Goal: Navigation & Orientation: Find specific page/section

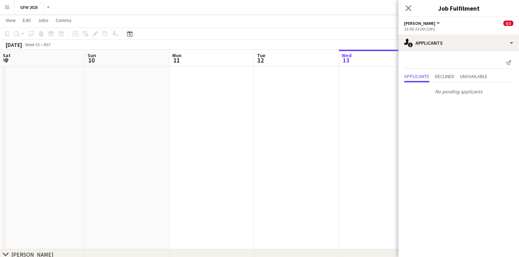
scroll to position [0, 343]
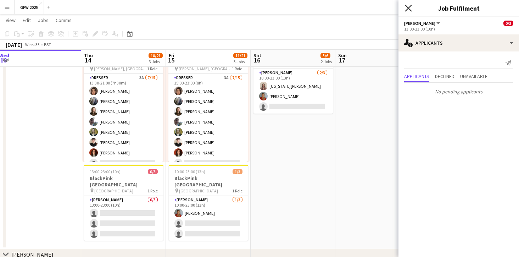
click at [410, 6] on icon "Close pop-in" at bounding box center [408, 8] width 7 height 7
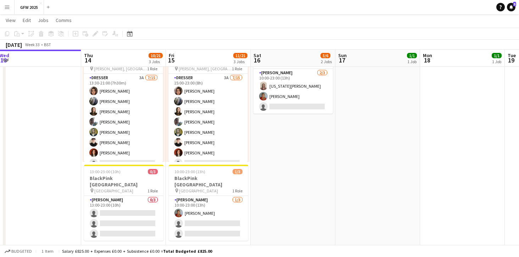
click at [10, 10] on button "Menu" at bounding box center [7, 7] width 14 height 14
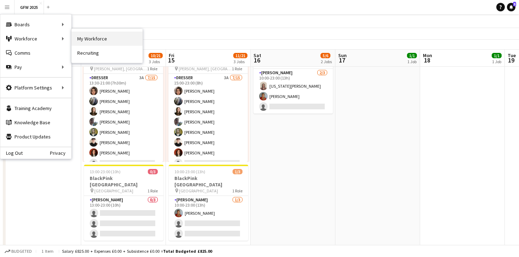
click at [84, 38] on link "My Workforce" at bounding box center [107, 39] width 71 height 14
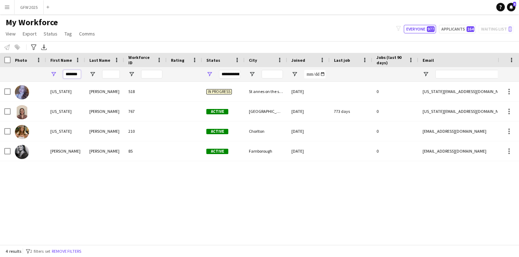
click at [78, 74] on input "*******" at bounding box center [72, 74] width 18 height 9
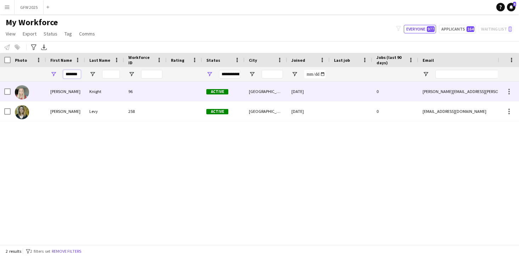
type input "******"
drag, startPoint x: 60, startPoint y: 91, endPoint x: 51, endPoint y: 92, distance: 8.9
click at [51, 92] on div "[PERSON_NAME]" at bounding box center [65, 92] width 39 height 20
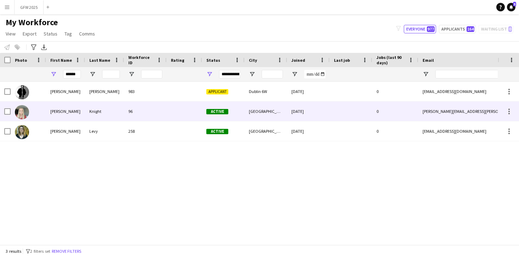
click at [161, 113] on div "96" at bounding box center [145, 111] width 43 height 20
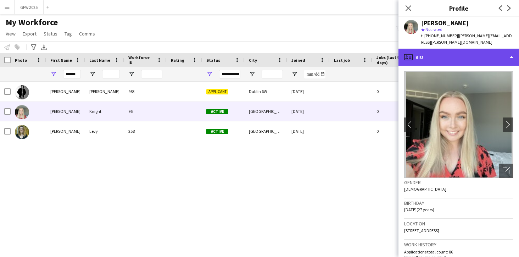
click at [510, 49] on div "profile Bio" at bounding box center [459, 57] width 121 height 17
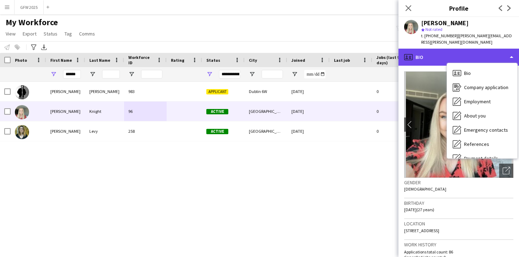
click at [441, 49] on div "profile Bio" at bounding box center [459, 57] width 121 height 17
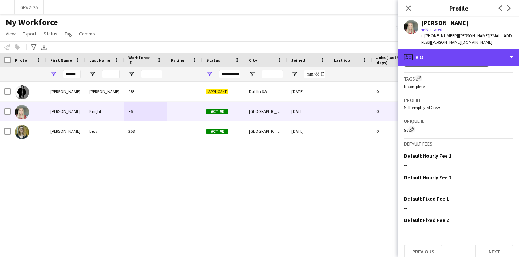
scroll to position [372, 0]
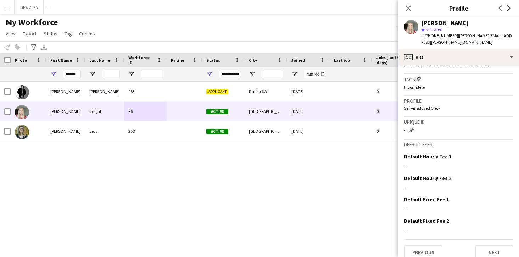
click at [509, 7] on icon at bounding box center [510, 8] width 4 height 6
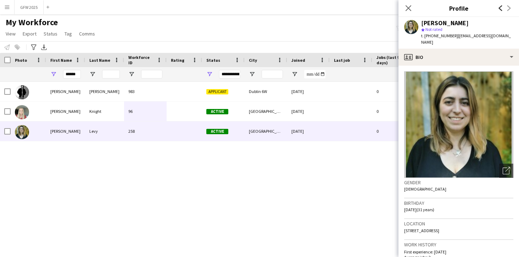
click at [501, 7] on icon at bounding box center [501, 8] width 4 height 6
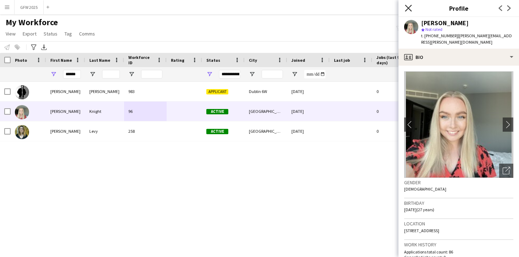
click at [407, 10] on icon at bounding box center [408, 8] width 7 height 7
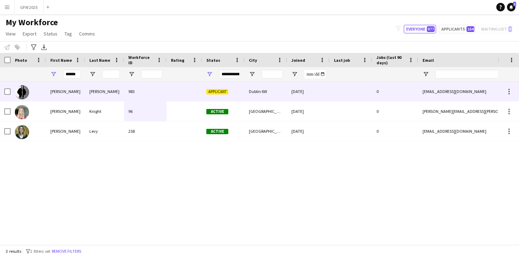
click at [236, 91] on div "Applicant" at bounding box center [223, 92] width 43 height 20
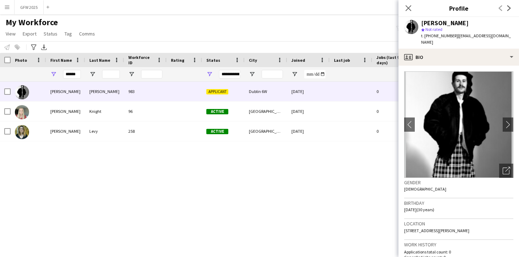
scroll to position [0, 0]
click at [408, 6] on icon "Close pop-in" at bounding box center [408, 8] width 7 height 7
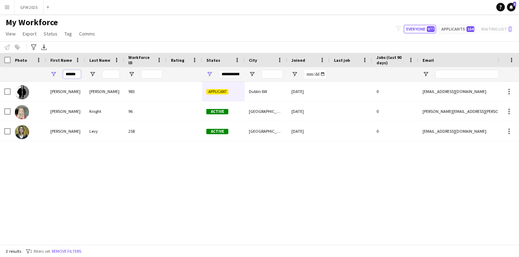
click at [78, 76] on input "******" at bounding box center [72, 74] width 18 height 9
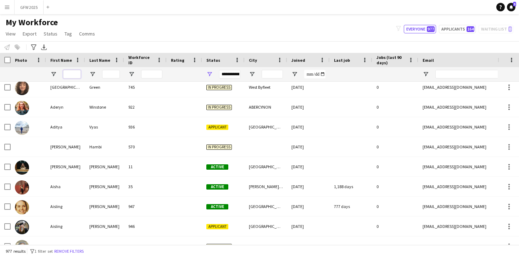
scroll to position [347, 0]
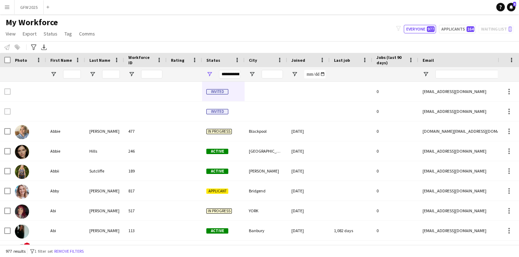
click at [387, 58] on span "Jobs (last 90 days)" at bounding box center [391, 60] width 29 height 11
click at [403, 60] on span at bounding box center [402, 60] width 6 height 6
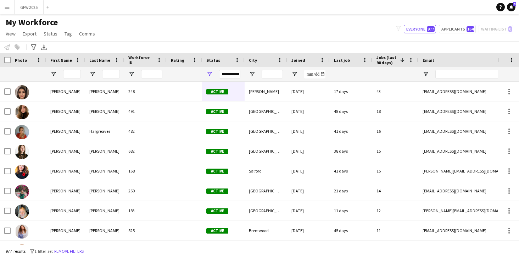
scroll to position [0, 0]
click at [11, 11] on button "Menu" at bounding box center [7, 7] width 14 height 14
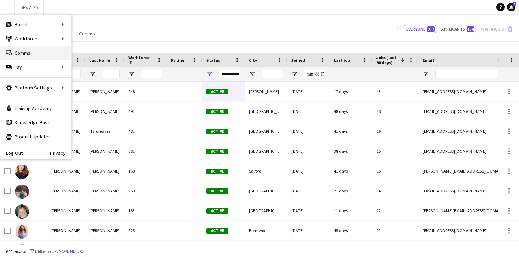
click at [26, 49] on link "Comms Comms" at bounding box center [35, 53] width 71 height 14
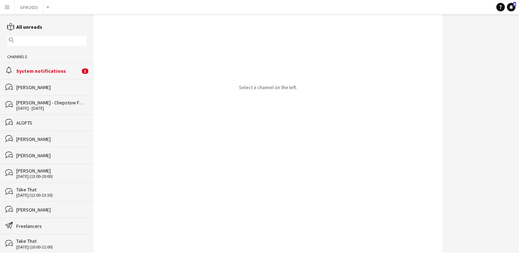
click at [49, 71] on div "System notifications" at bounding box center [48, 71] width 64 height 6
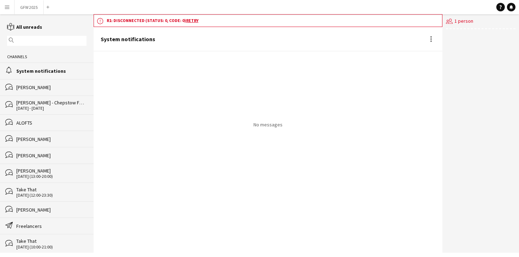
click at [48, 88] on div "[PERSON_NAME]" at bounding box center [51, 87] width 70 height 6
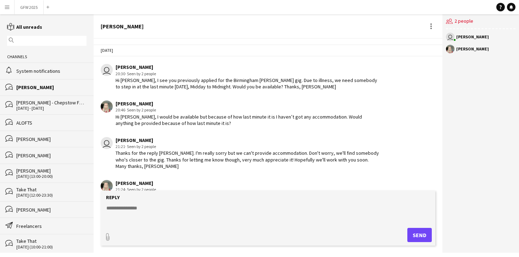
click at [76, 104] on div "[PERSON_NAME] - Chepstow Festival" at bounding box center [51, 102] width 70 height 6
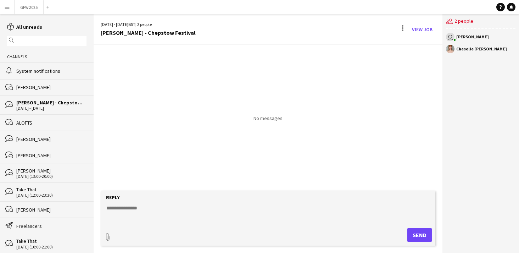
click at [60, 123] on div "ALOFTS" at bounding box center [51, 123] width 70 height 6
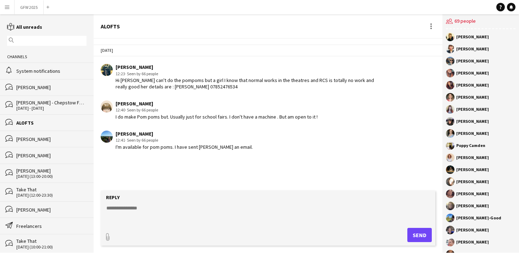
click at [7, 7] on app-icon "Menu" at bounding box center [7, 7] width 6 height 6
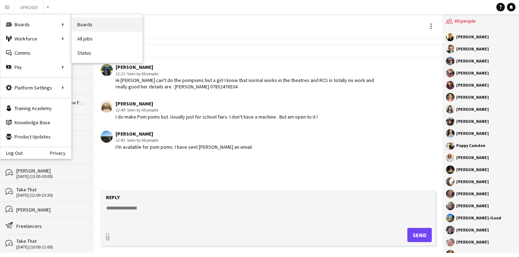
click at [89, 22] on link "Boards" at bounding box center [107, 24] width 71 height 14
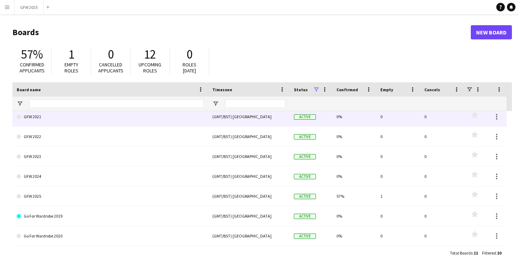
scroll to position [64, 0]
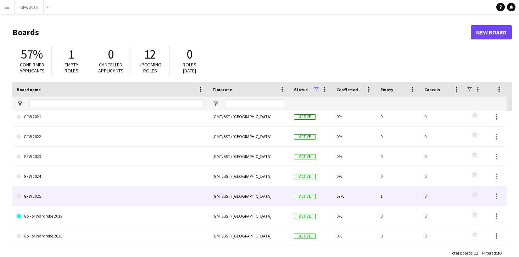
click at [116, 201] on link "GFW 2025" at bounding box center [110, 196] width 187 height 20
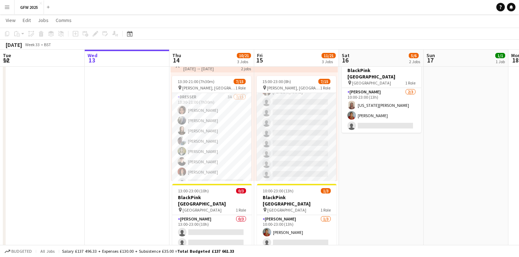
scroll to position [80, 0]
